Goal: Information Seeking & Learning: Stay updated

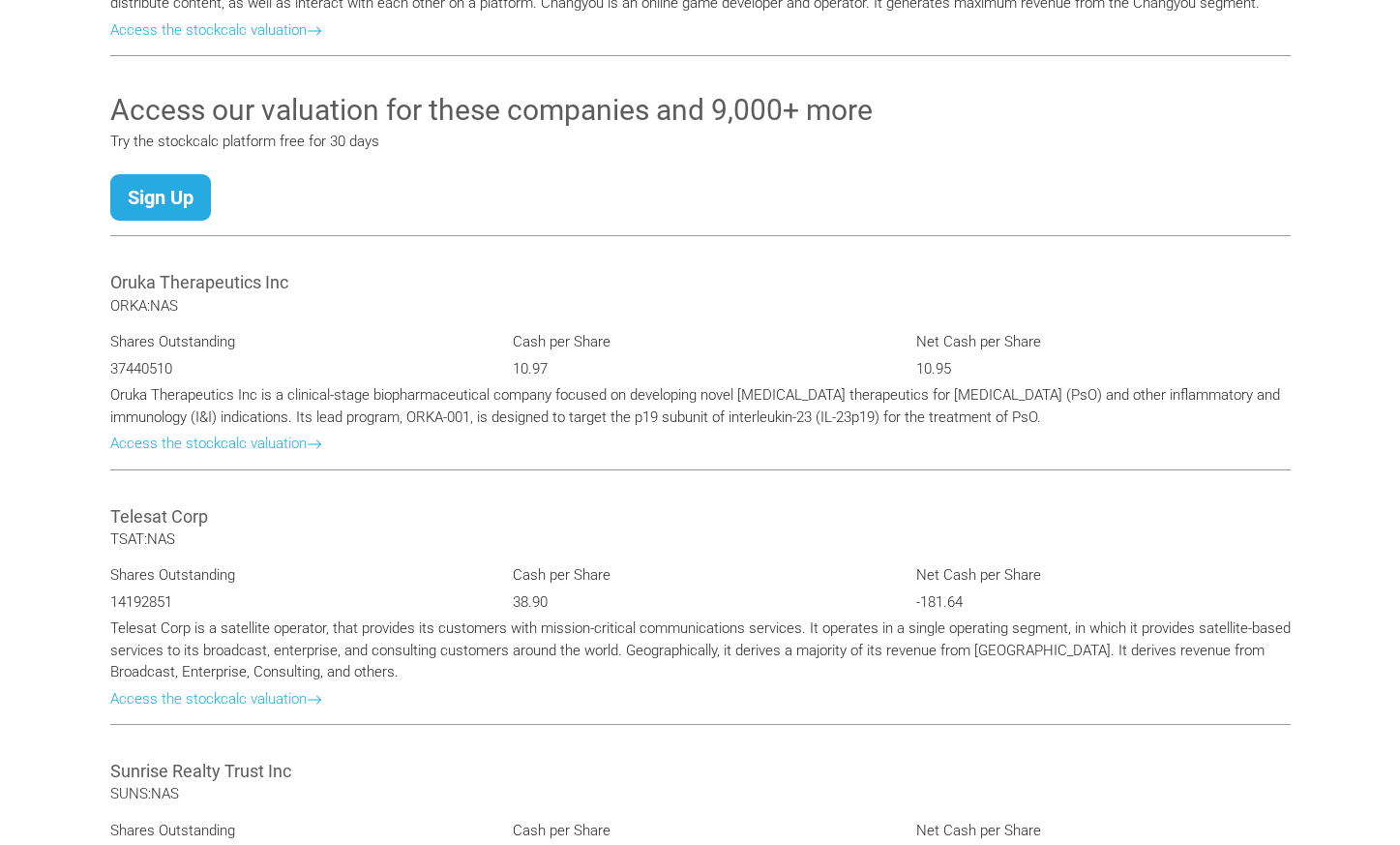
scroll to position [2319, 0]
